Goal: Navigation & Orientation: Find specific page/section

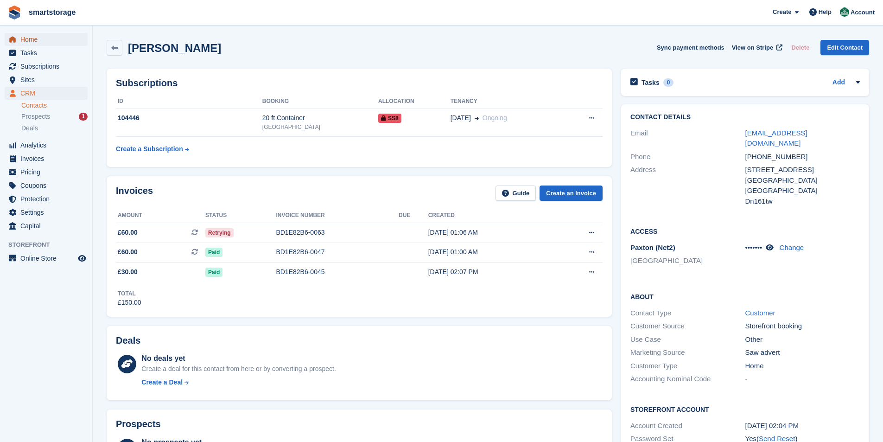
click at [32, 42] on span "Home" at bounding box center [48, 39] width 56 height 13
